Goal: Complete application form

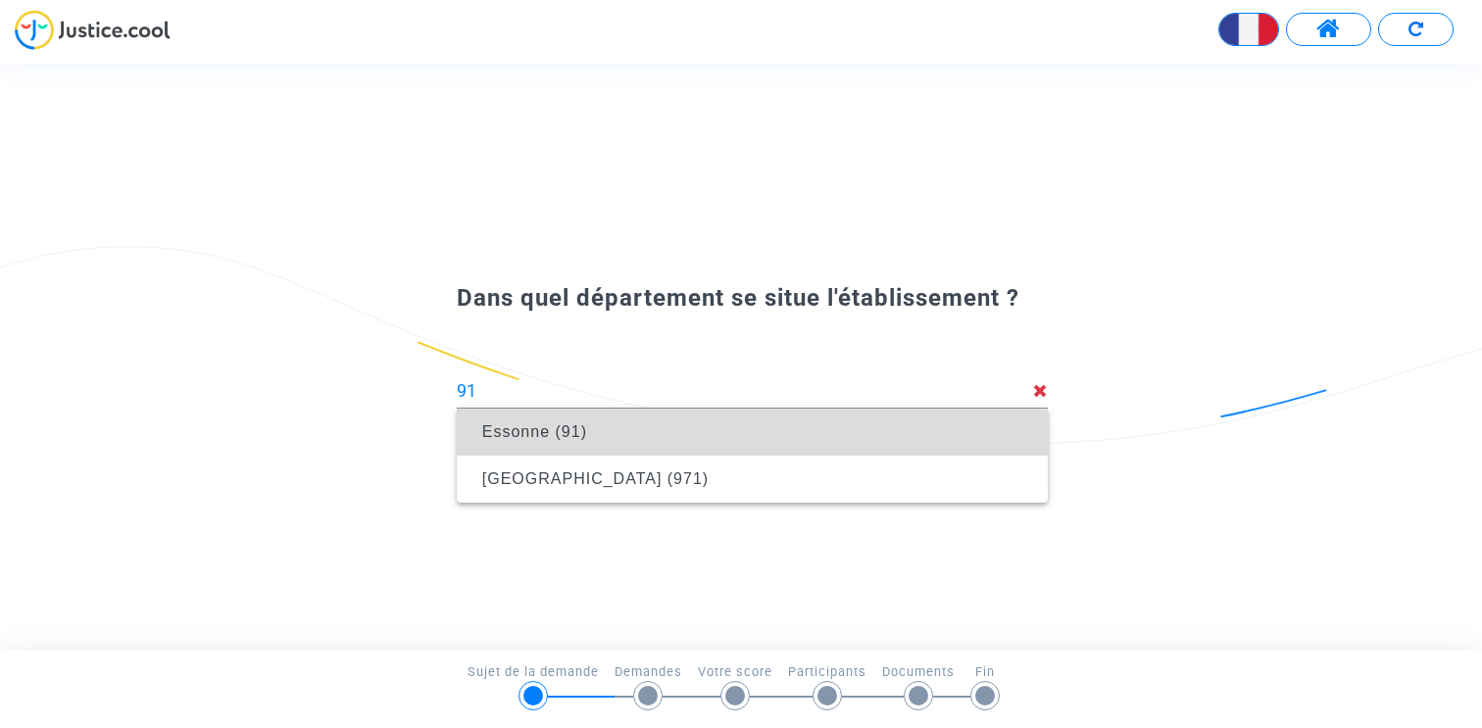
click at [546, 425] on span "Essonne (91)" at bounding box center [534, 431] width 105 height 17
type input "Essonne (91)"
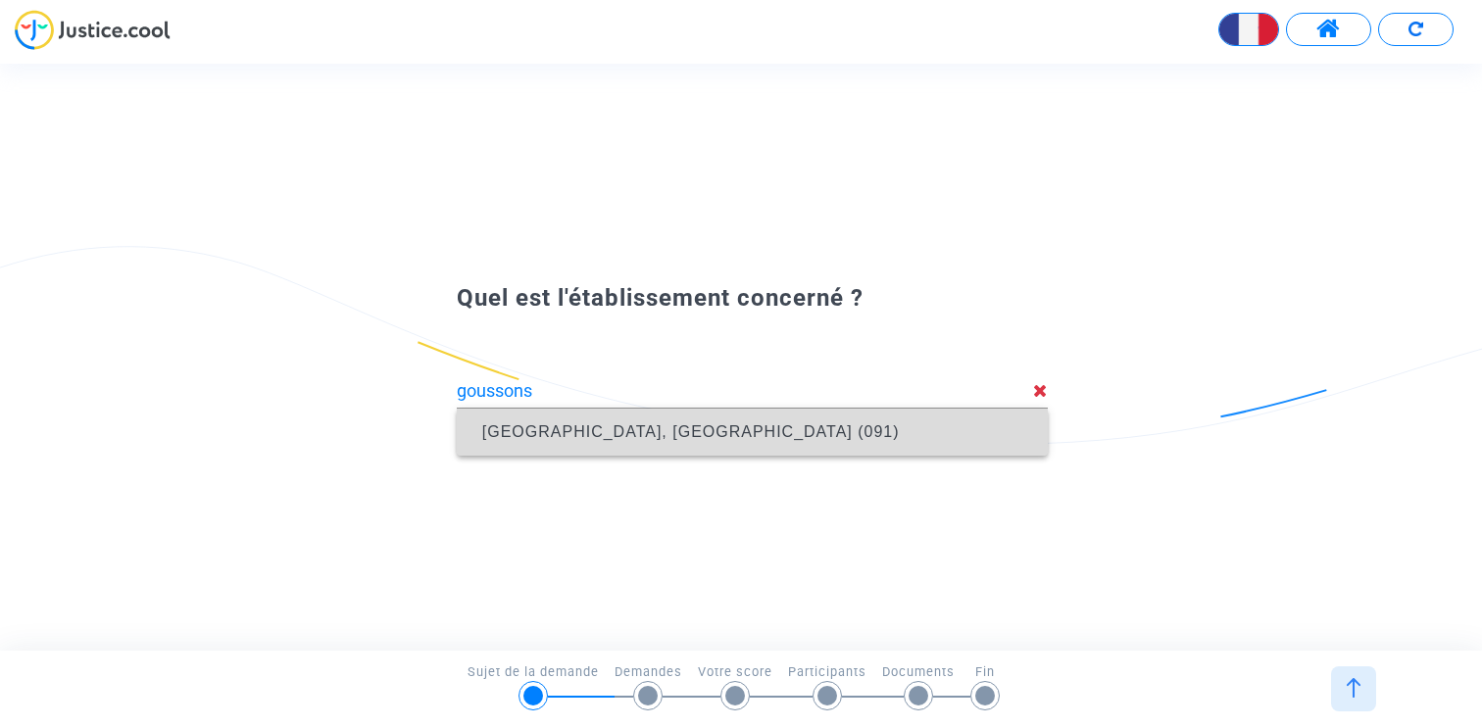
click at [757, 420] on span "[GEOGRAPHIC_DATA], [GEOGRAPHIC_DATA] (091)" at bounding box center [752, 432] width 560 height 47
type input "[GEOGRAPHIC_DATA], [GEOGRAPHIC_DATA] (091)"
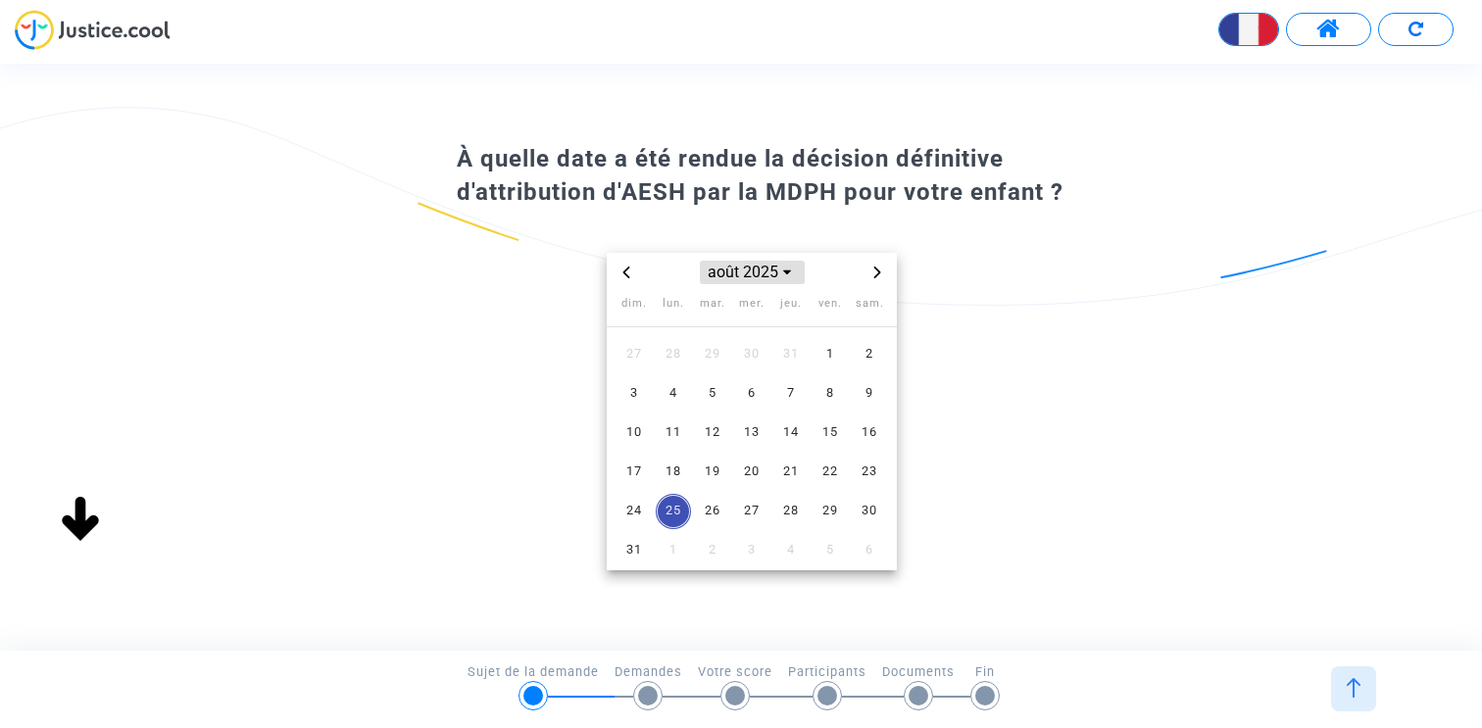
click at [736, 277] on span "août 2025" at bounding box center [752, 273] width 105 height 24
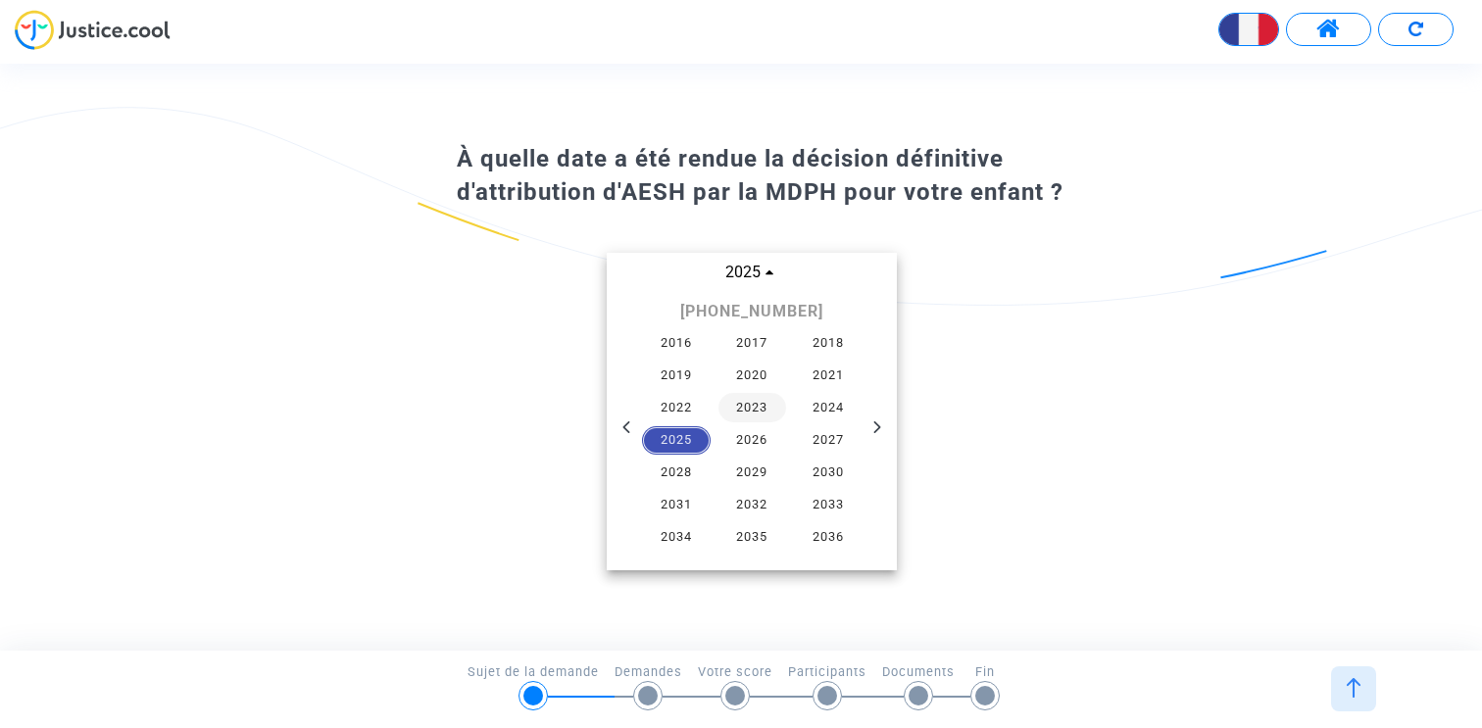
click at [766, 401] on span "2023" at bounding box center [752, 407] width 69 height 29
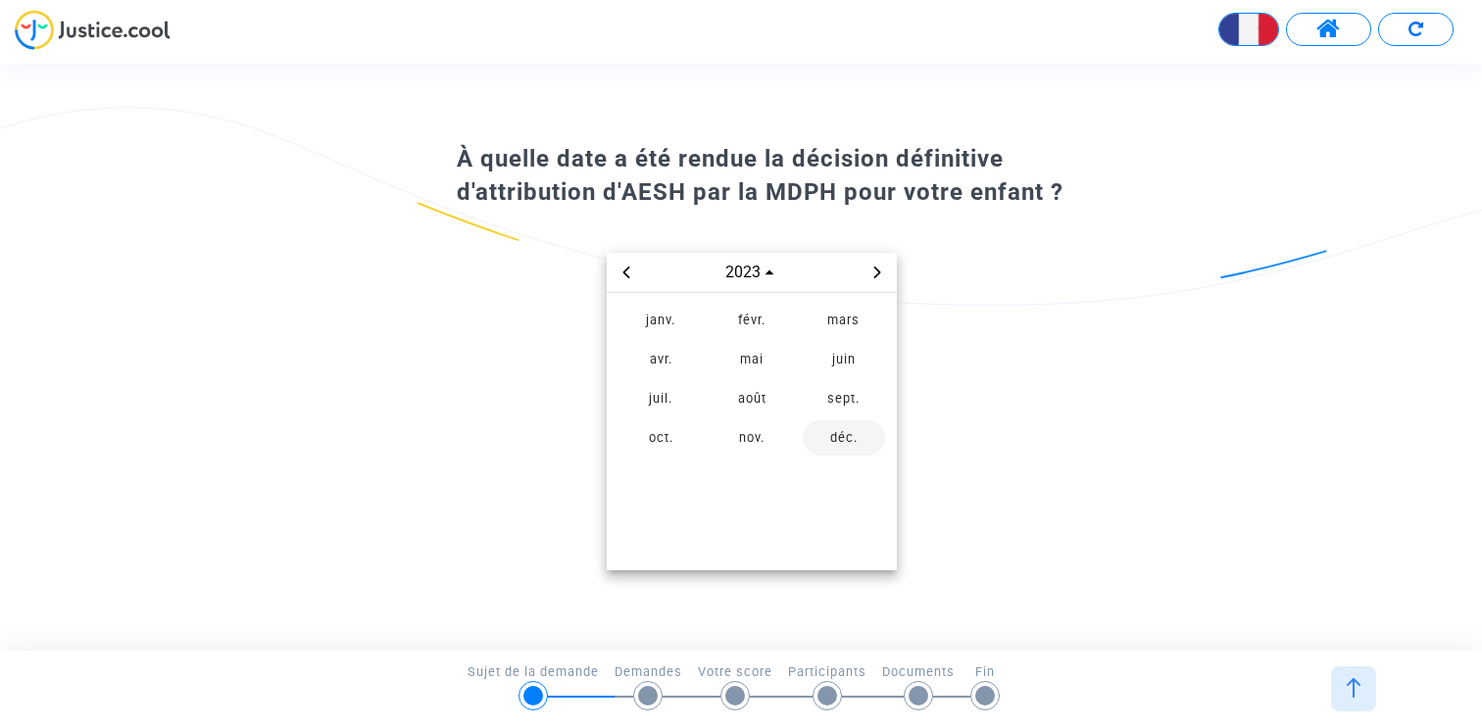
click at [815, 436] on span "déc." at bounding box center [844, 437] width 82 height 35
click at [709, 392] on span "5" at bounding box center [712, 393] width 35 height 35
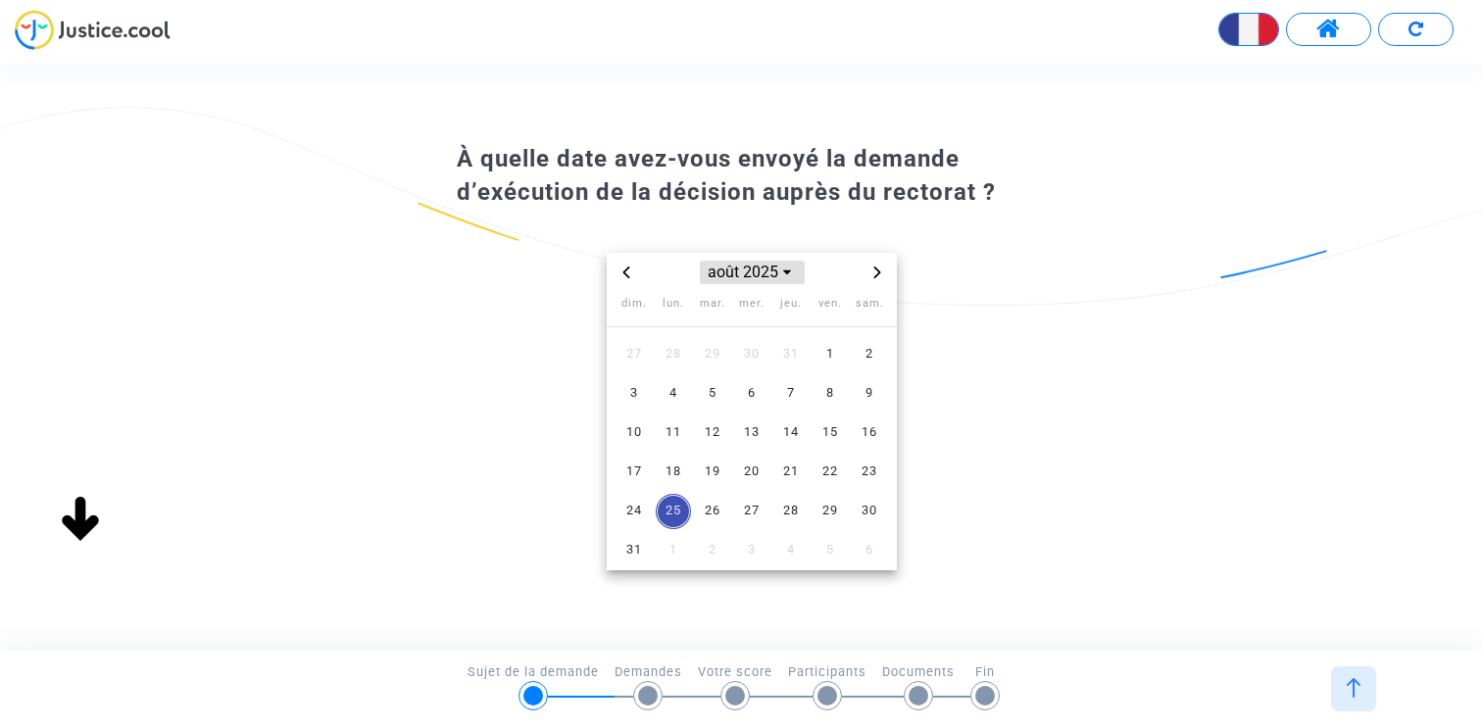
click at [739, 278] on span "août 2025" at bounding box center [752, 273] width 105 height 24
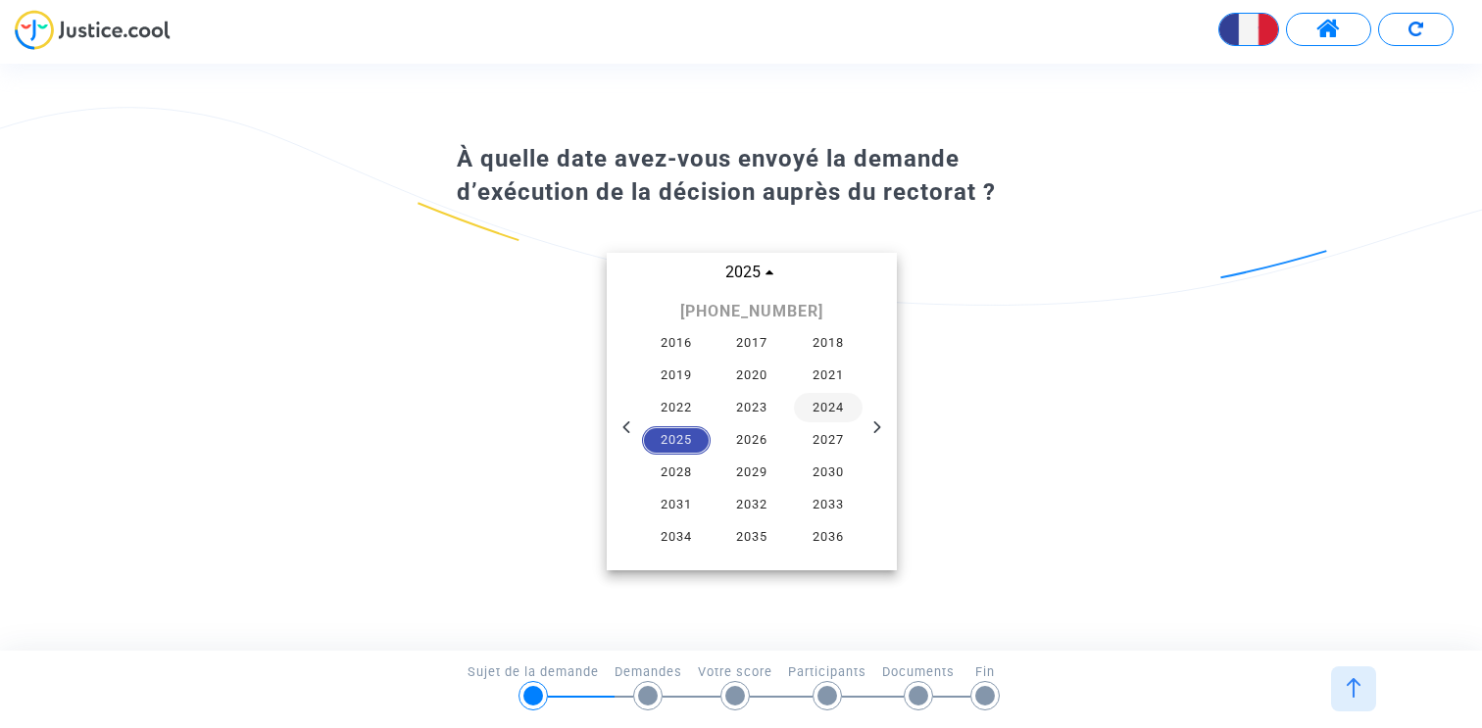
click at [830, 409] on span "2024" at bounding box center [828, 407] width 69 height 29
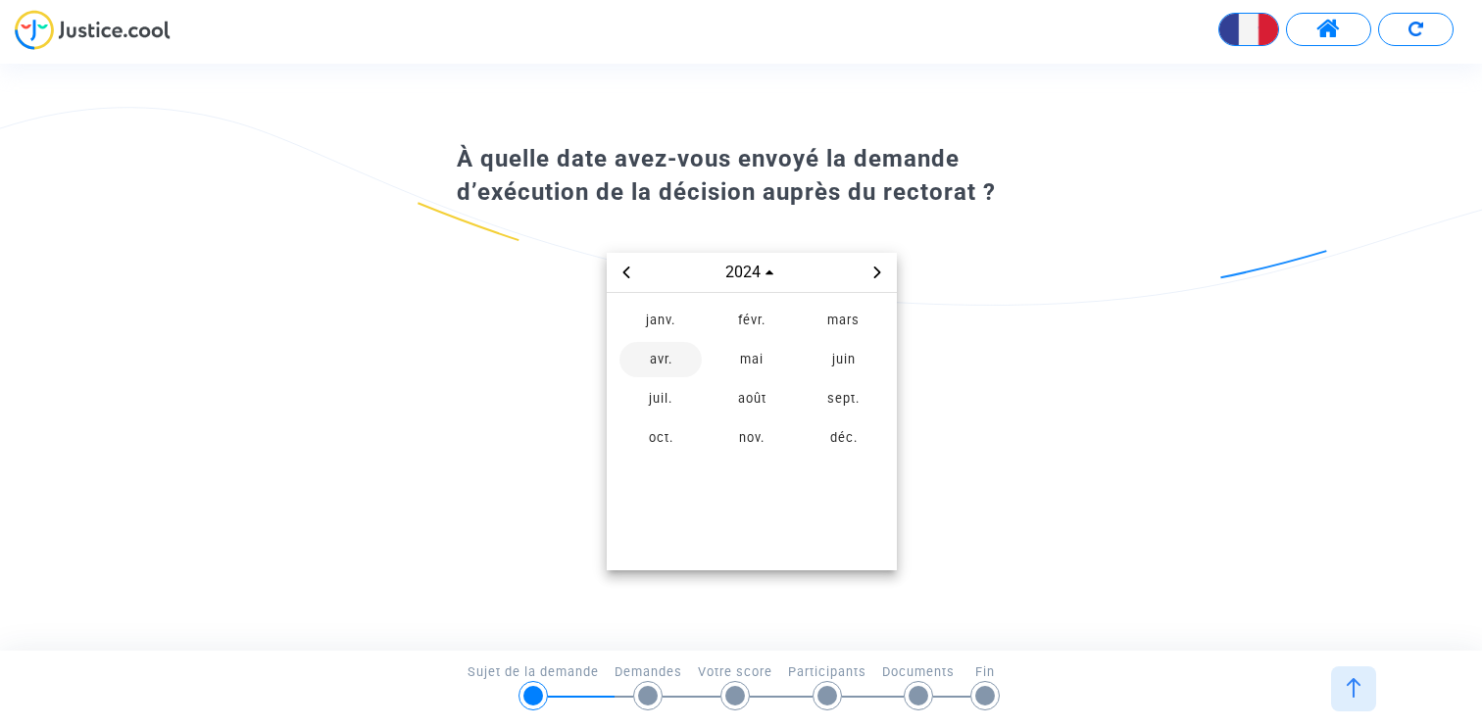
click at [667, 374] on span "avr." at bounding box center [660, 359] width 82 height 35
click at [718, 407] on span "9" at bounding box center [712, 393] width 35 height 35
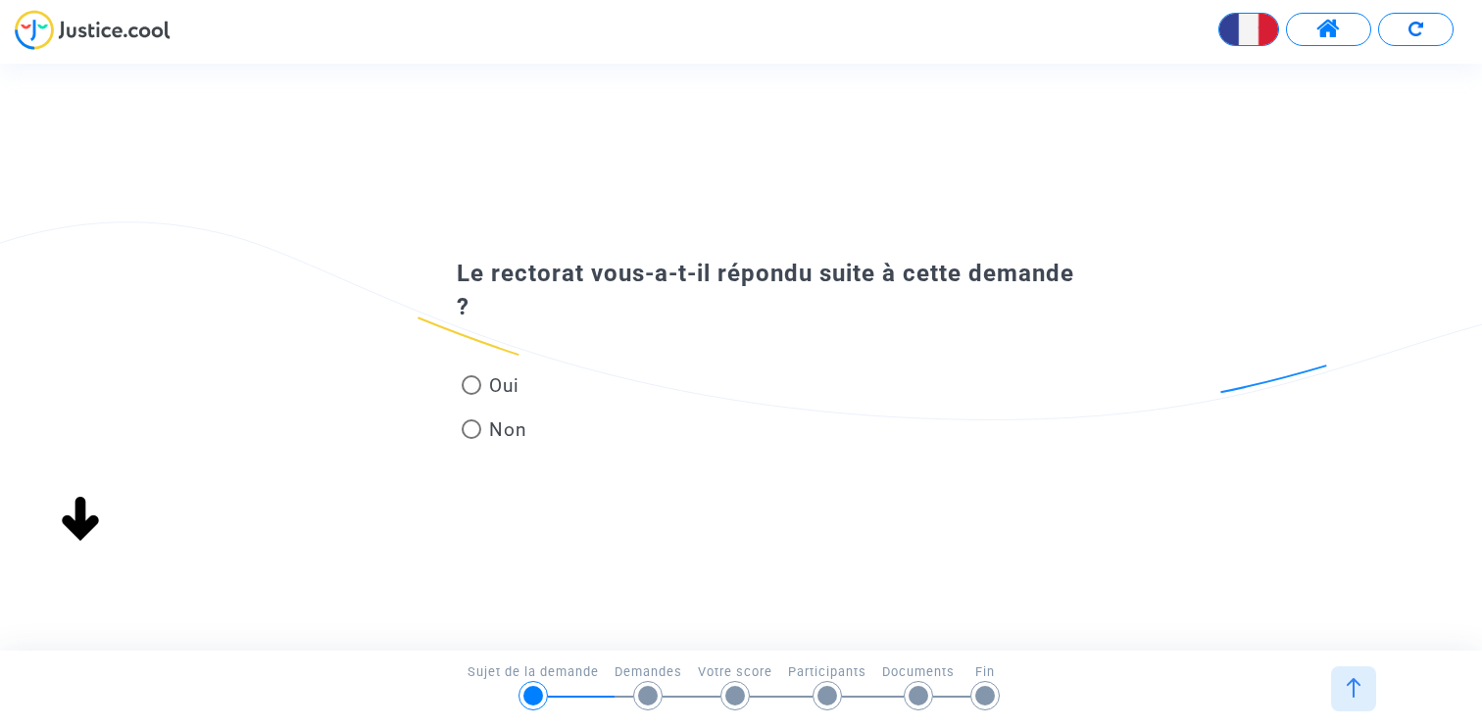
click at [493, 430] on span "Non" at bounding box center [504, 430] width 46 height 26
click at [471, 439] on input "Non" at bounding box center [470, 439] width 1 height 1
radio input "true"
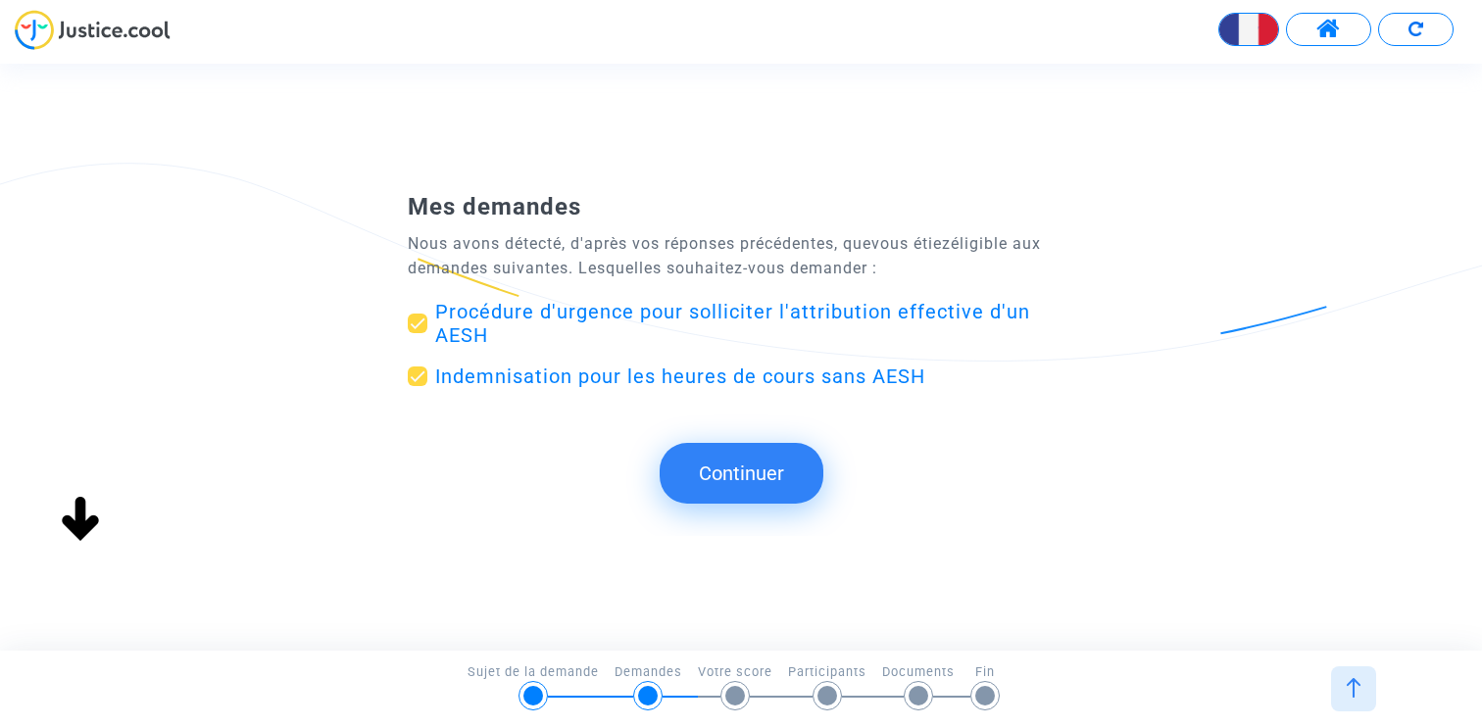
click at [763, 477] on button "Continuer" at bounding box center [742, 473] width 164 height 61
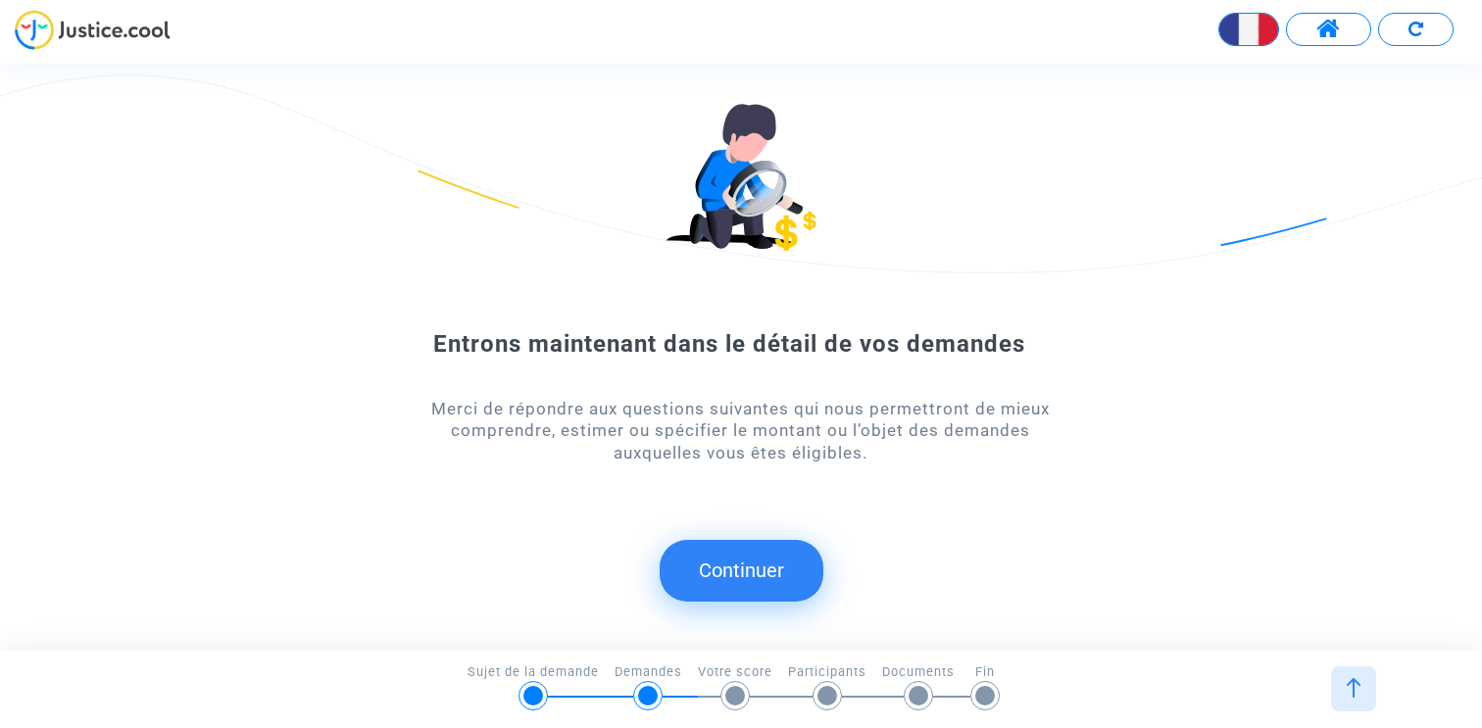
click at [743, 552] on button "Continuer" at bounding box center [742, 570] width 164 height 61
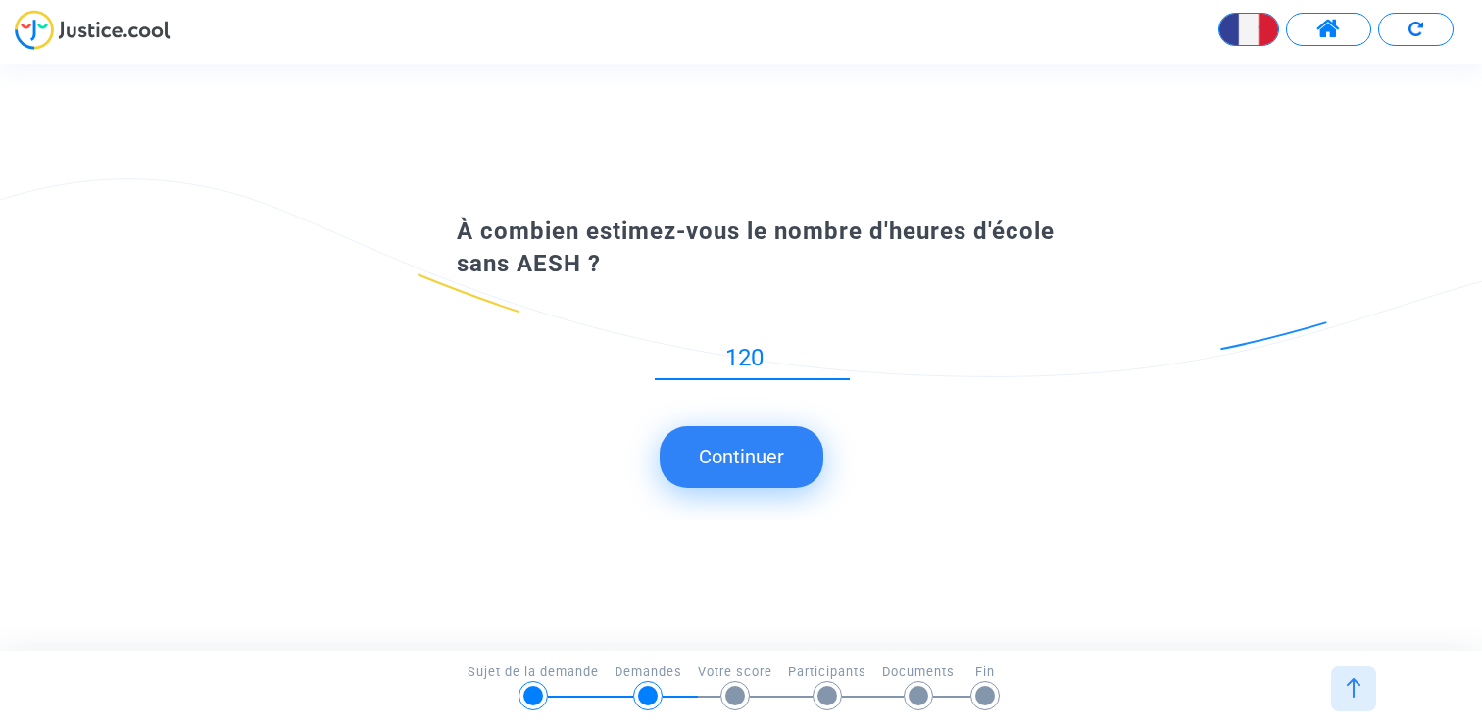
type input "120"
click at [755, 456] on button "Continuer" at bounding box center [742, 456] width 164 height 61
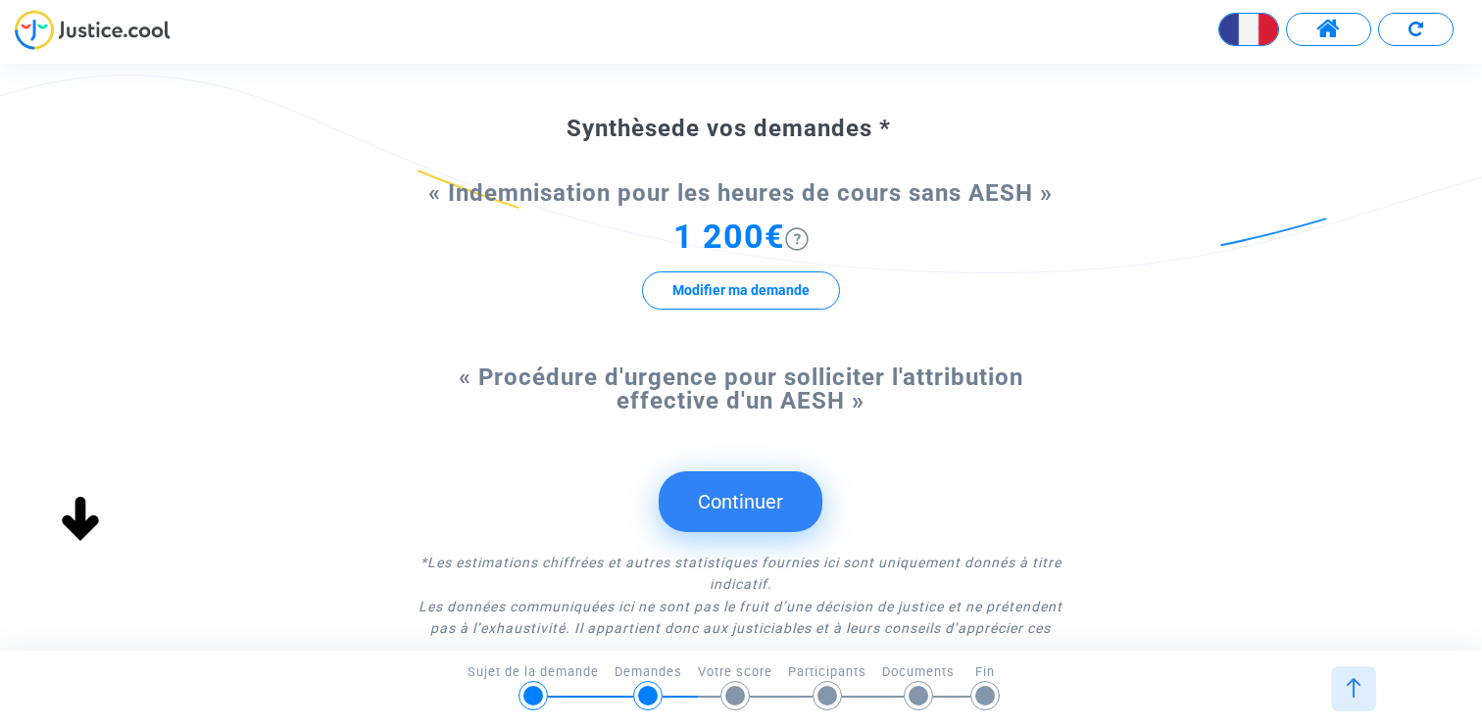
scroll to position [203, 0]
